Goal: Information Seeking & Learning: Learn about a topic

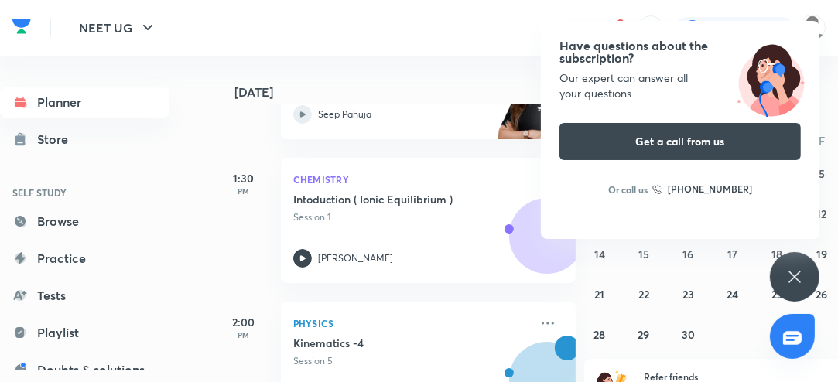
scroll to position [183, 0]
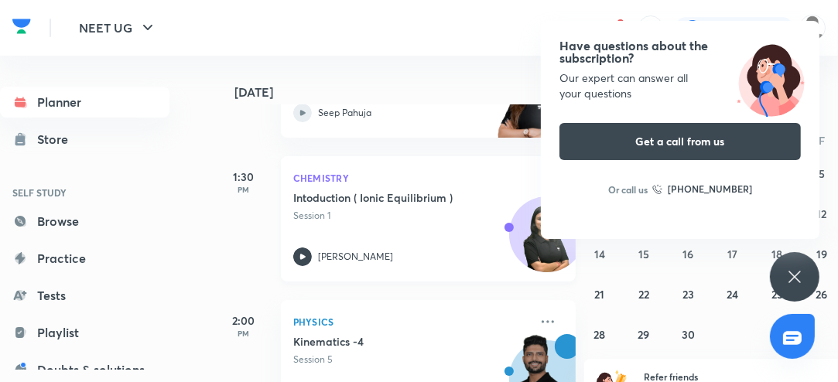
click at [303, 257] on icon at bounding box center [302, 256] width 5 height 5
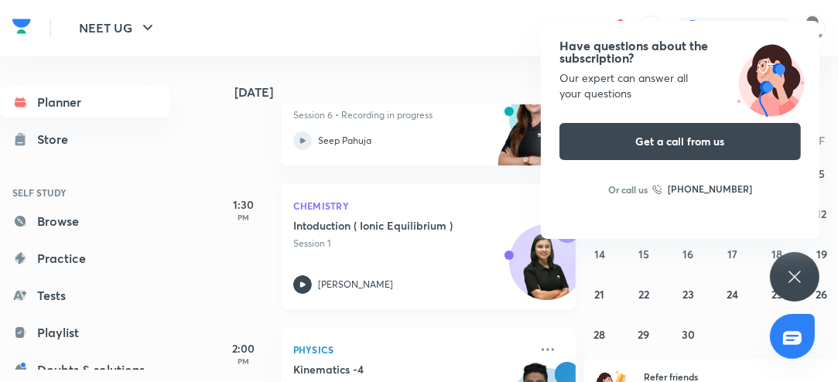
click at [300, 289] on icon at bounding box center [302, 284] width 19 height 19
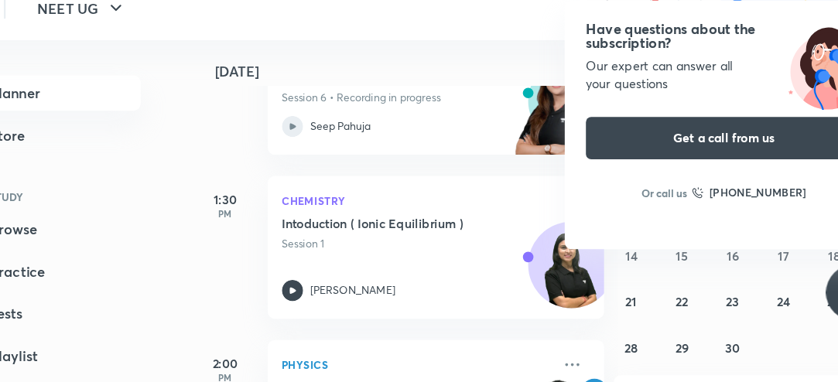
scroll to position [9, 0]
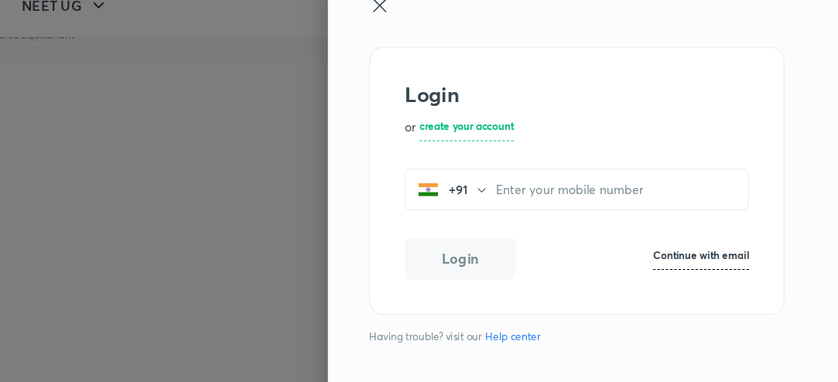
scroll to position [9, 0]
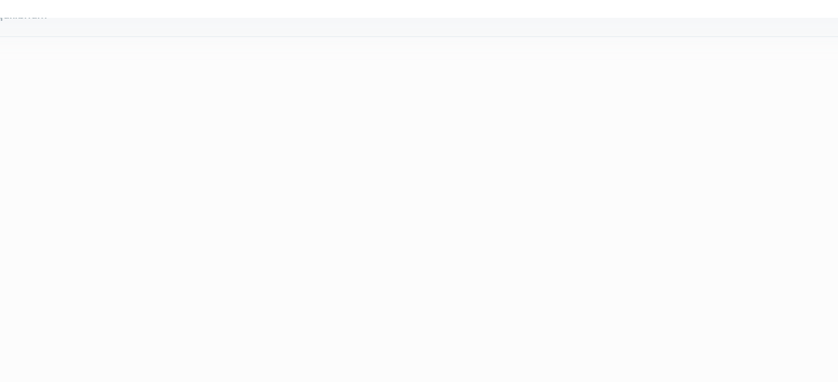
scroll to position [9, 0]
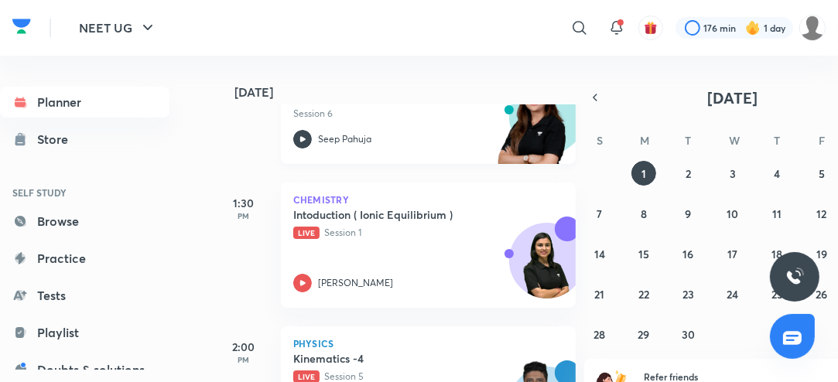
scroll to position [238, 0]
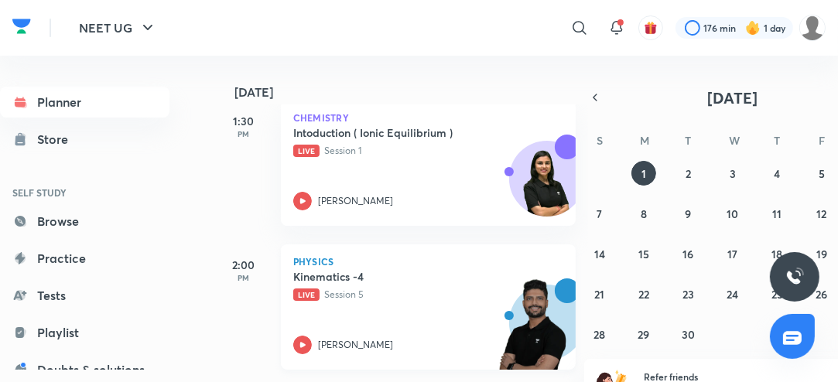
click at [306, 344] on icon at bounding box center [302, 345] width 19 height 19
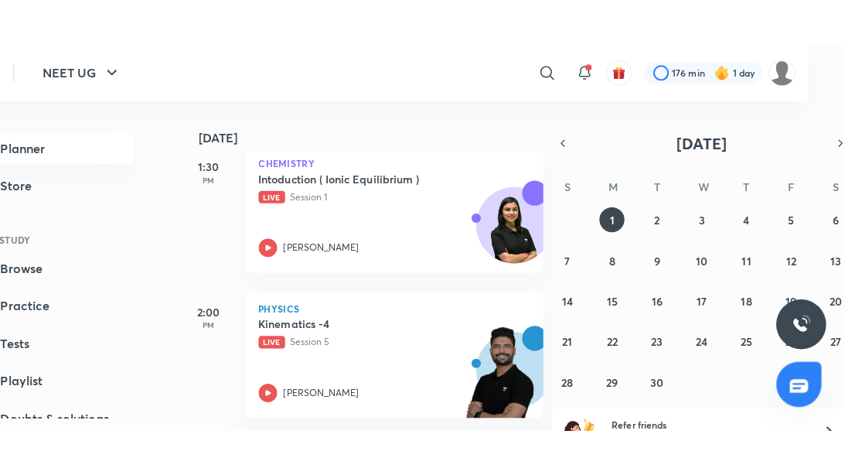
scroll to position [155, 0]
